Goal: Entertainment & Leisure: Consume media (video, audio)

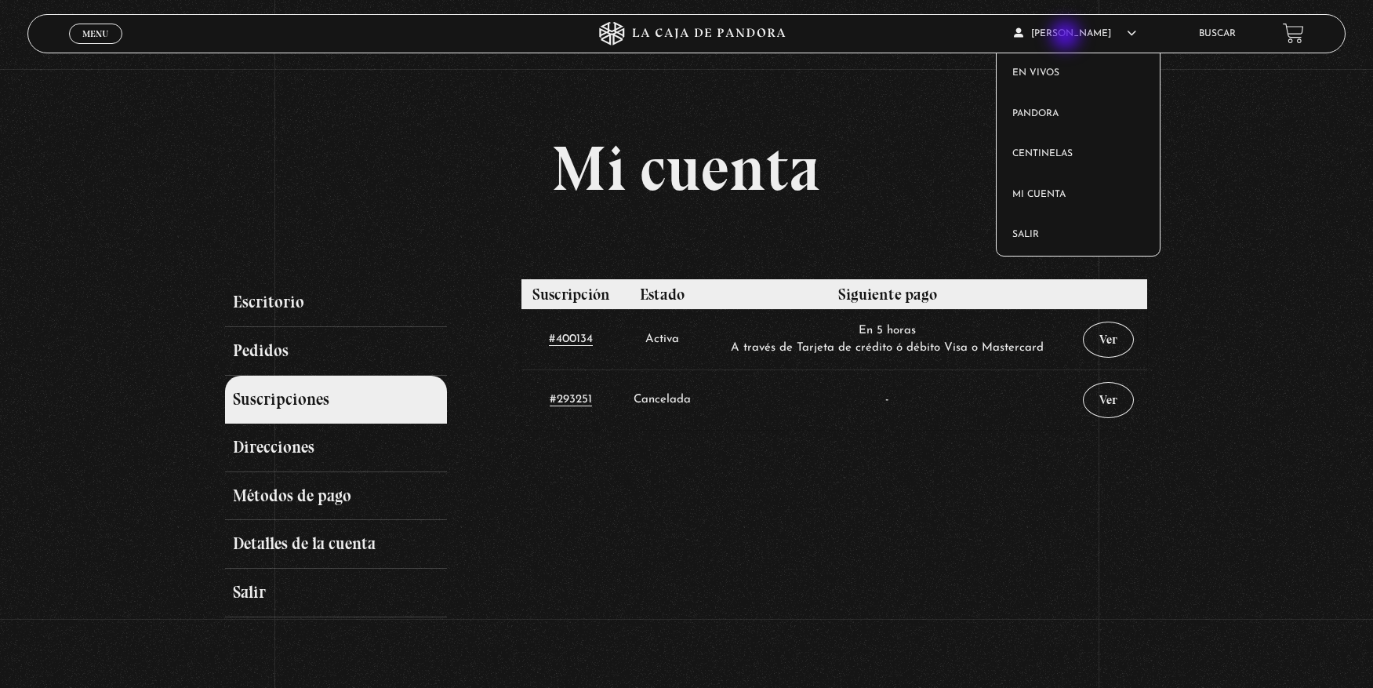
click at [1068, 34] on article "Karen Moreno Morales En vivos Pandora Centinelas Mi cuenta Salir" at bounding box center [1096, 33] width 165 height 37
click at [1044, 56] on link "En vivos" at bounding box center [1078, 73] width 163 height 41
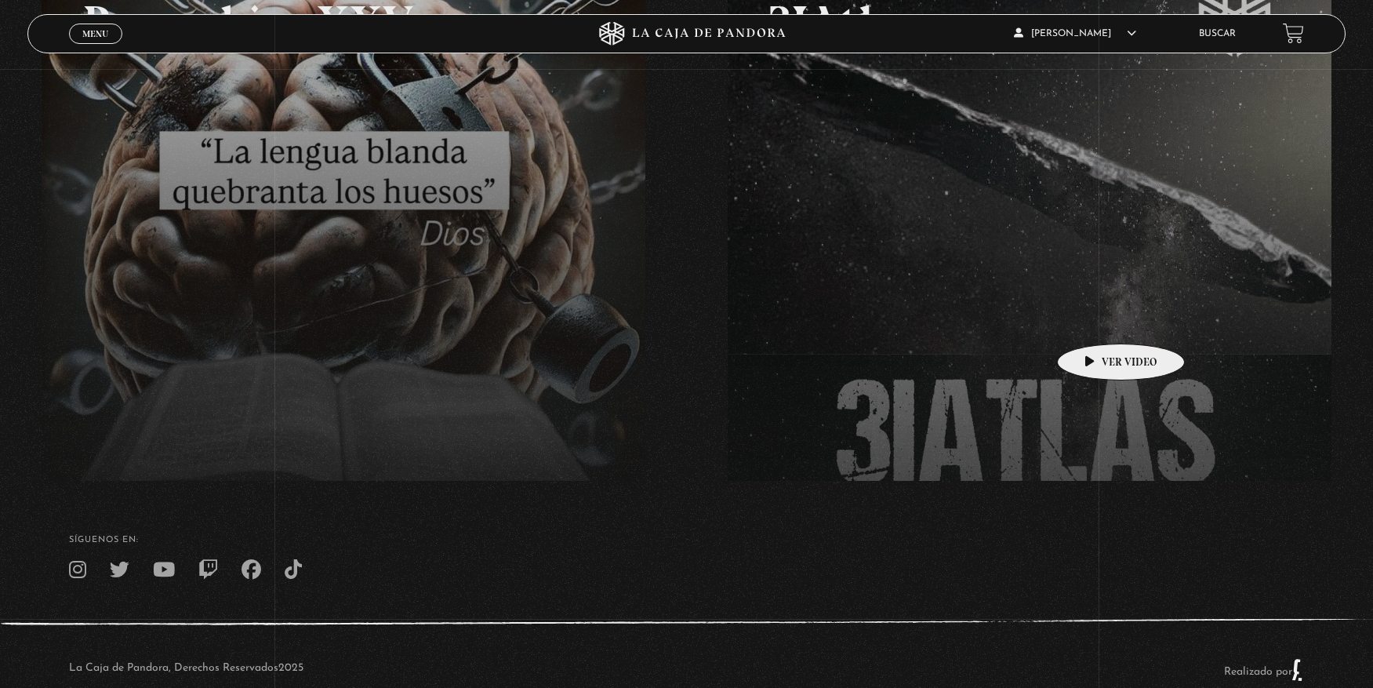
scroll to position [363, 0]
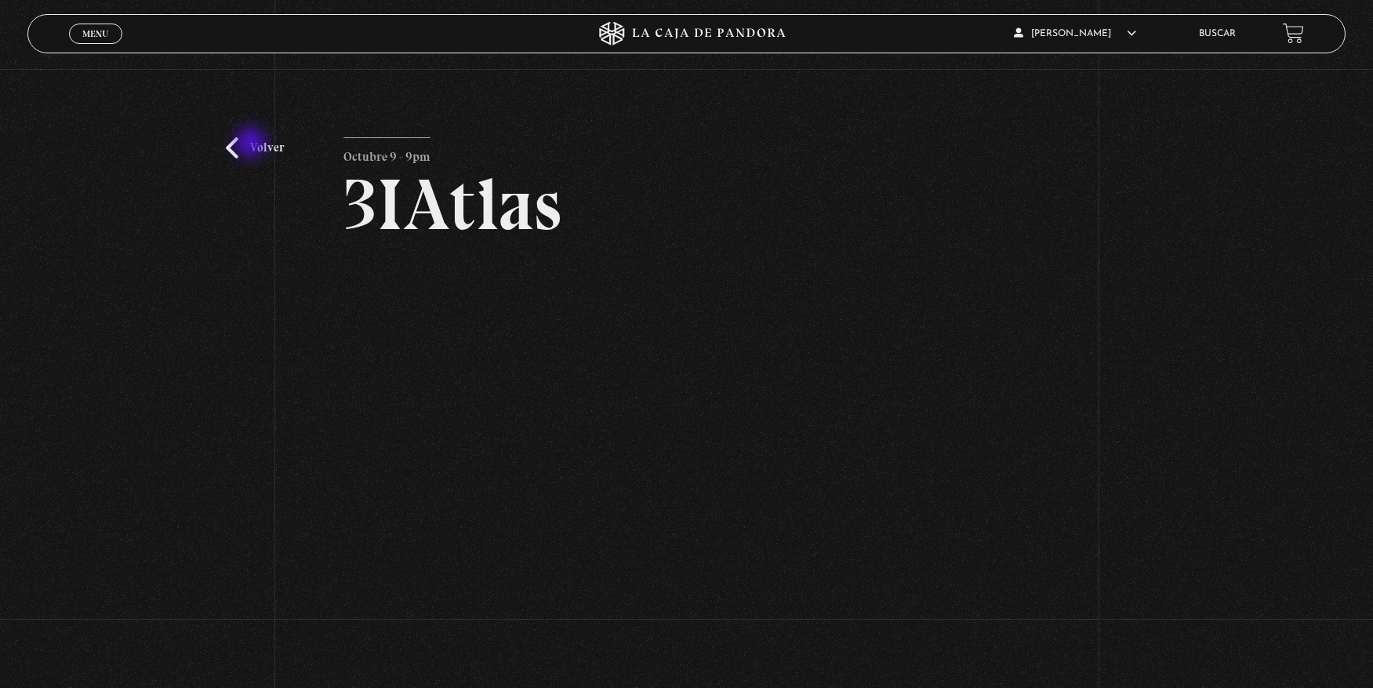
click at [252, 145] on link "Volver" at bounding box center [255, 147] width 58 height 21
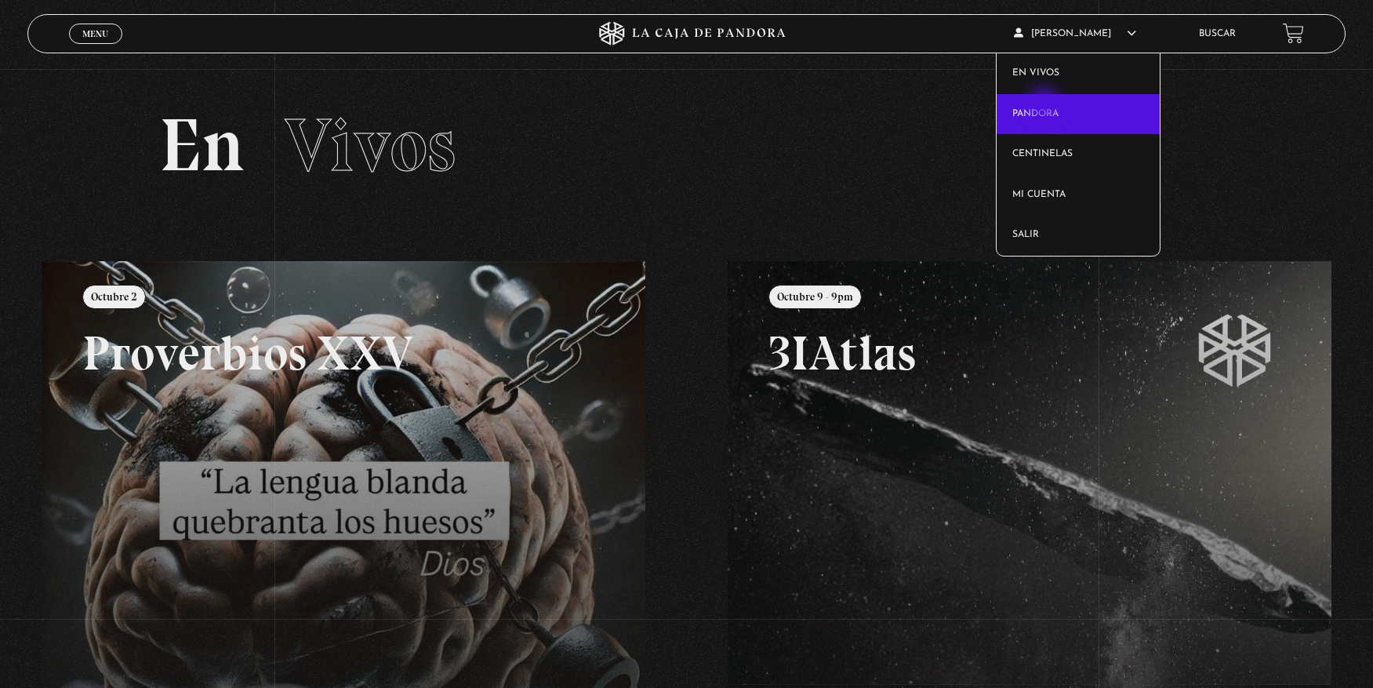
click at [1045, 105] on link "Pandora" at bounding box center [1078, 114] width 163 height 41
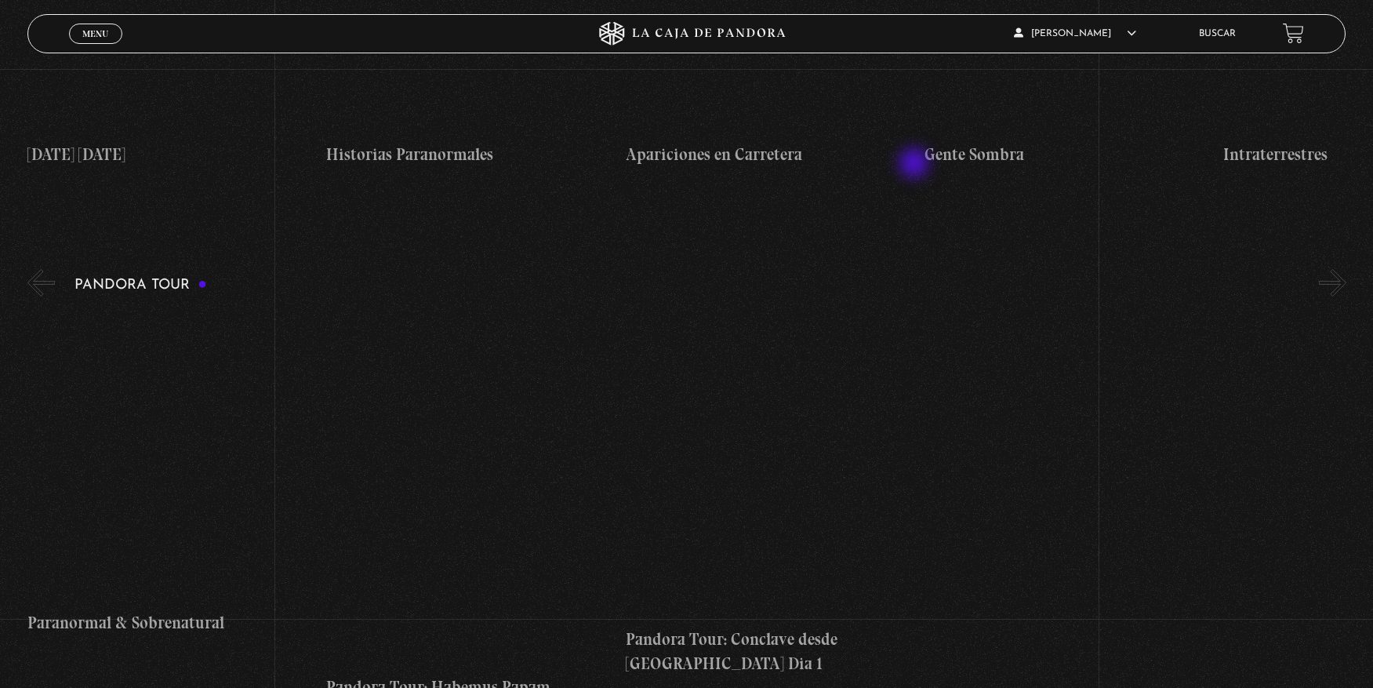
scroll to position [1114, 0]
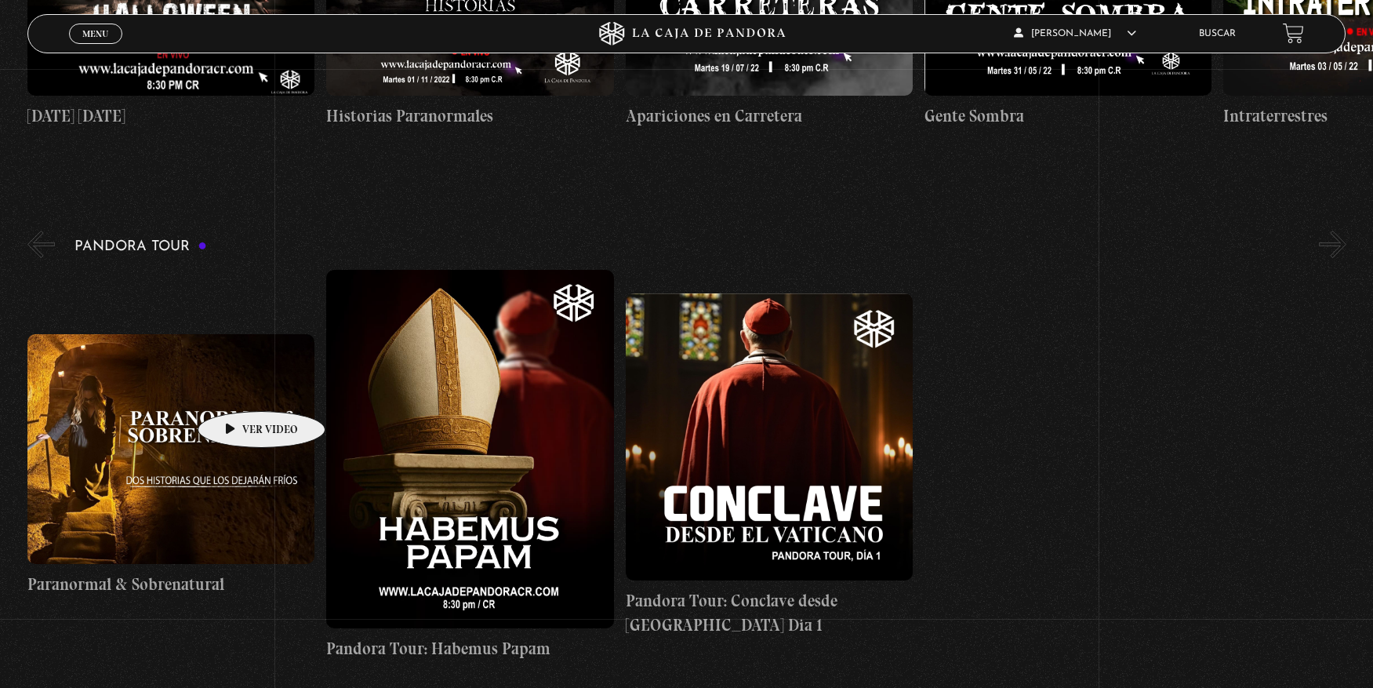
click at [237, 387] on figure at bounding box center [170, 449] width 287 height 230
click at [211, 424] on figure at bounding box center [170, 449] width 287 height 230
